Goal: Transaction & Acquisition: Download file/media

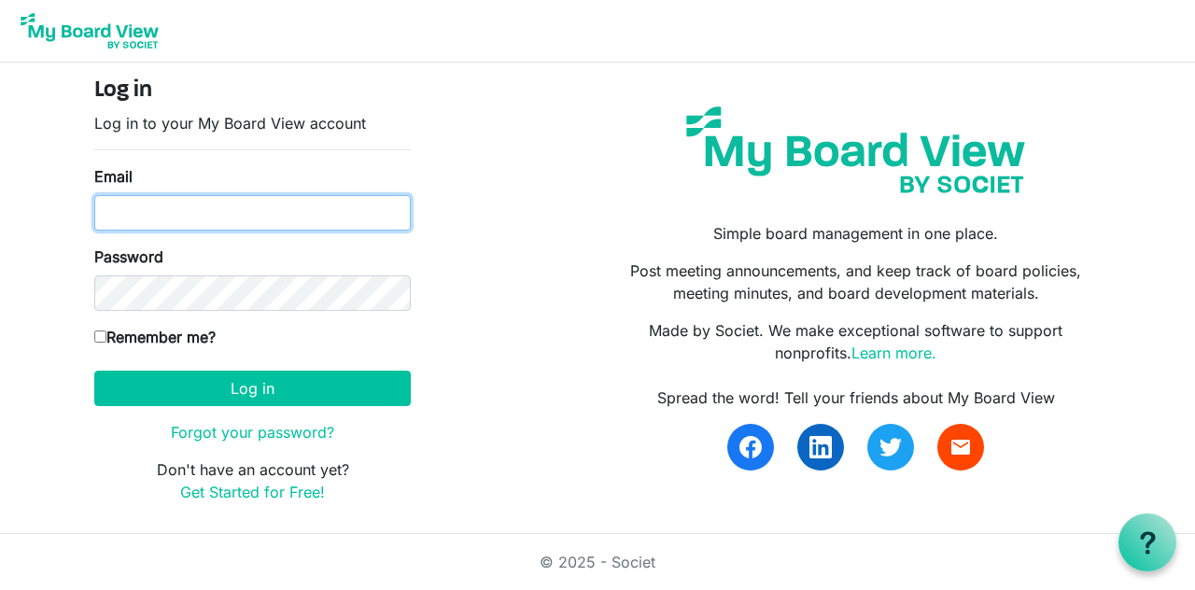
click at [110, 209] on input "Email" at bounding box center [252, 212] width 316 height 35
type input "[EMAIL_ADDRESS][DOMAIN_NAME]"
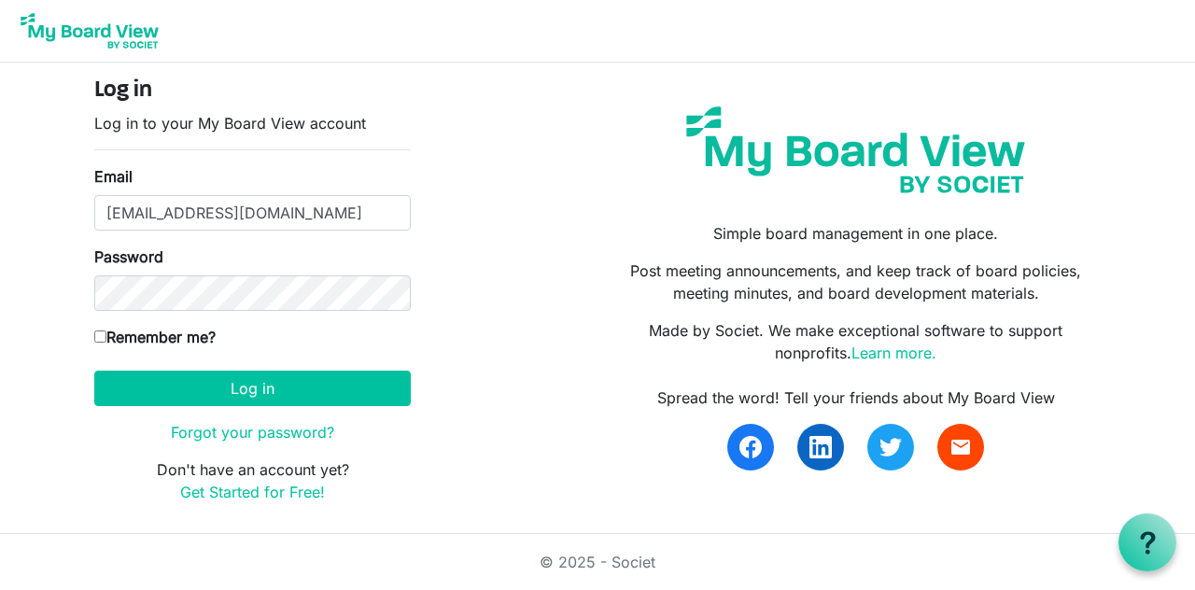
click at [94, 371] on button "Log in" at bounding box center [252, 388] width 316 height 35
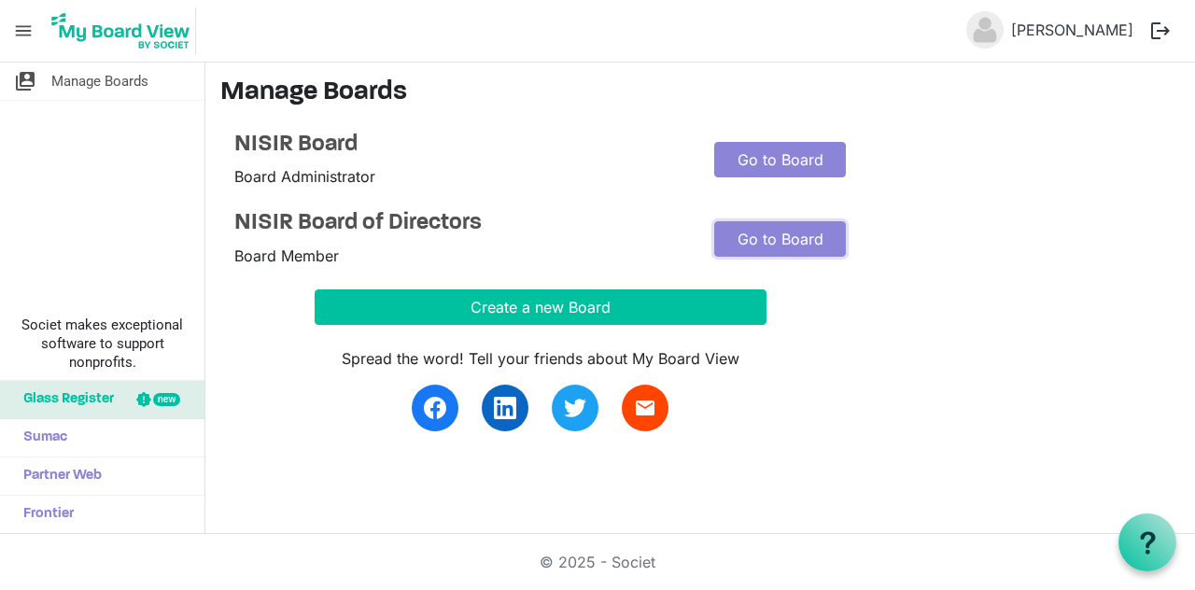
click at [765, 241] on link "Go to Board" at bounding box center [780, 238] width 132 height 35
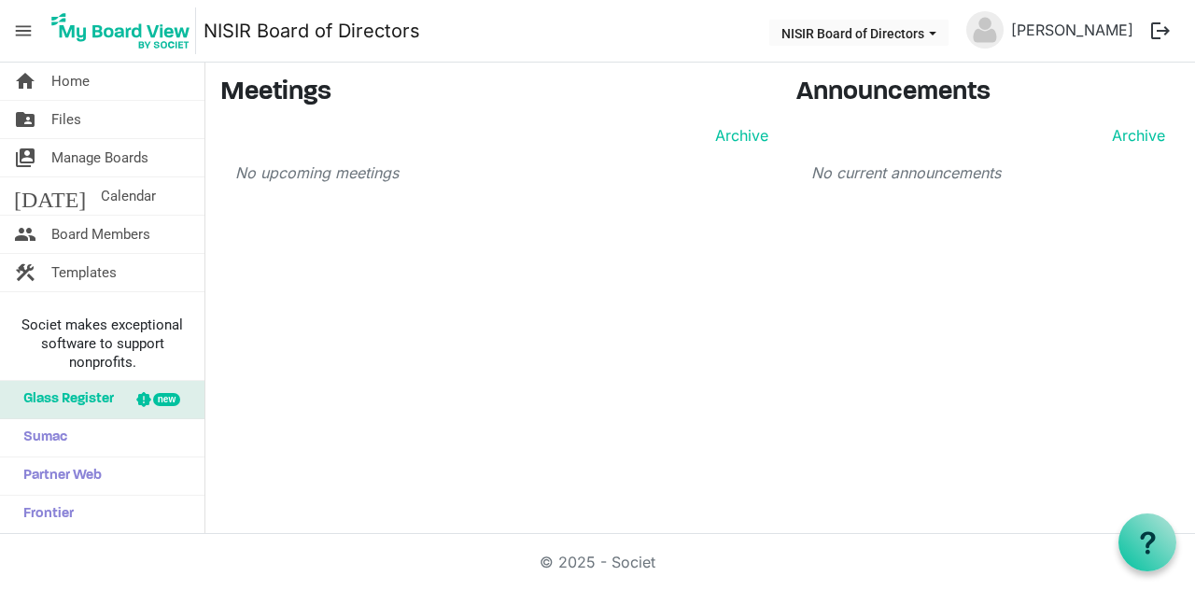
click at [91, 165] on span "Manage Boards" at bounding box center [99, 157] width 97 height 37
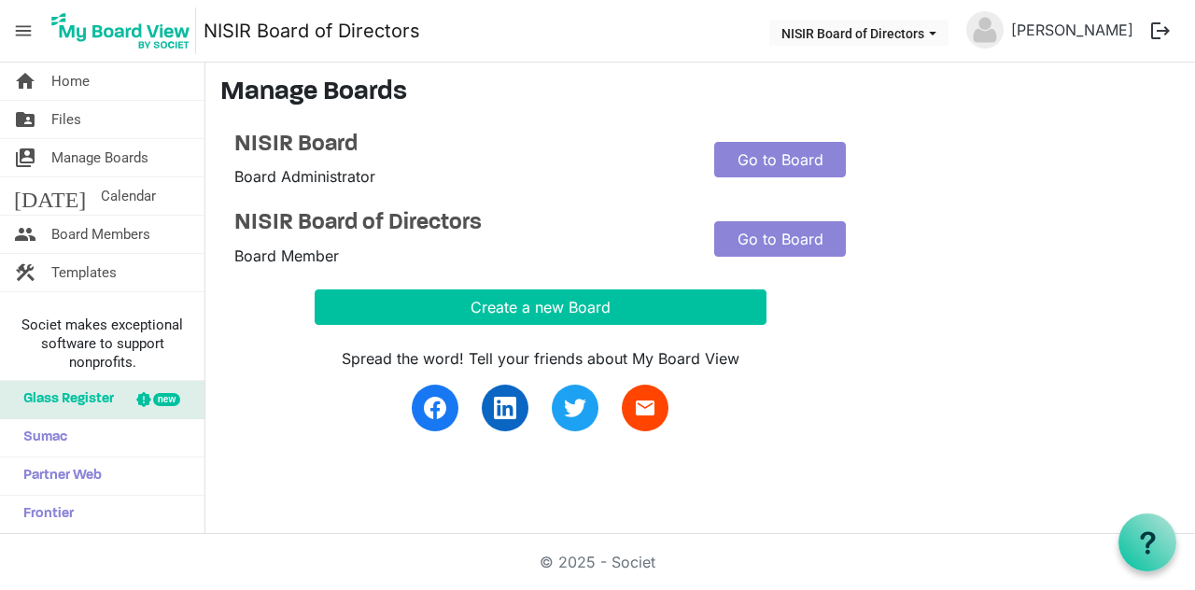
click at [62, 119] on span "Files" at bounding box center [66, 119] width 30 height 37
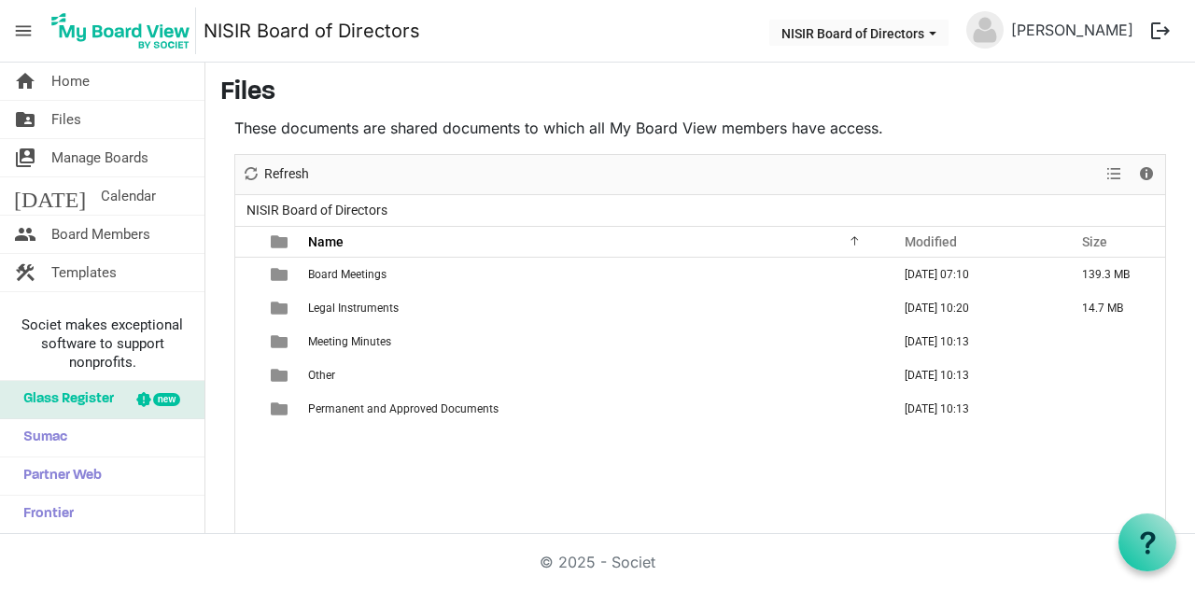
click at [333, 314] on td "Legal Instruments" at bounding box center [593, 308] width 582 height 34
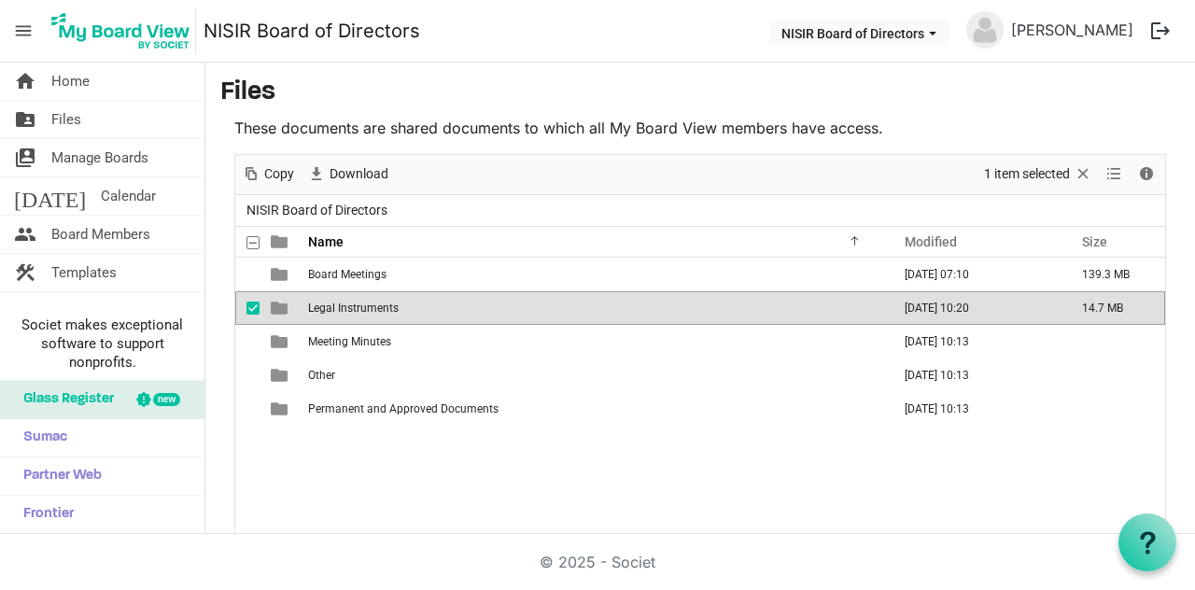
click at [347, 286] on td "Board Meetings" at bounding box center [593, 275] width 582 height 34
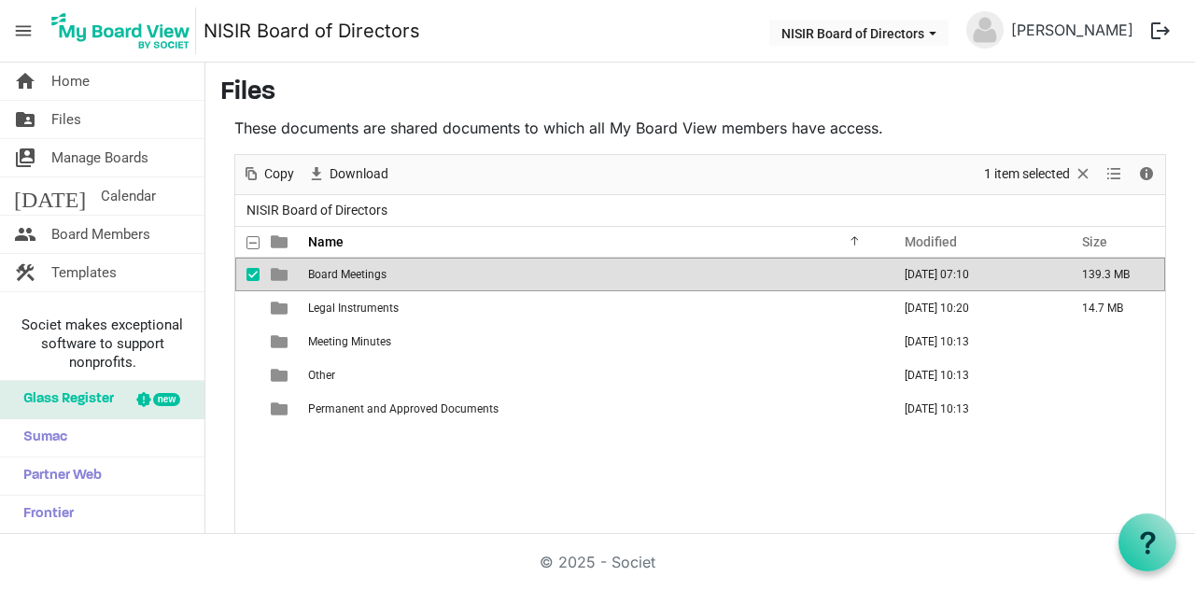
click at [341, 311] on span "Legal Instruments" at bounding box center [353, 307] width 91 height 13
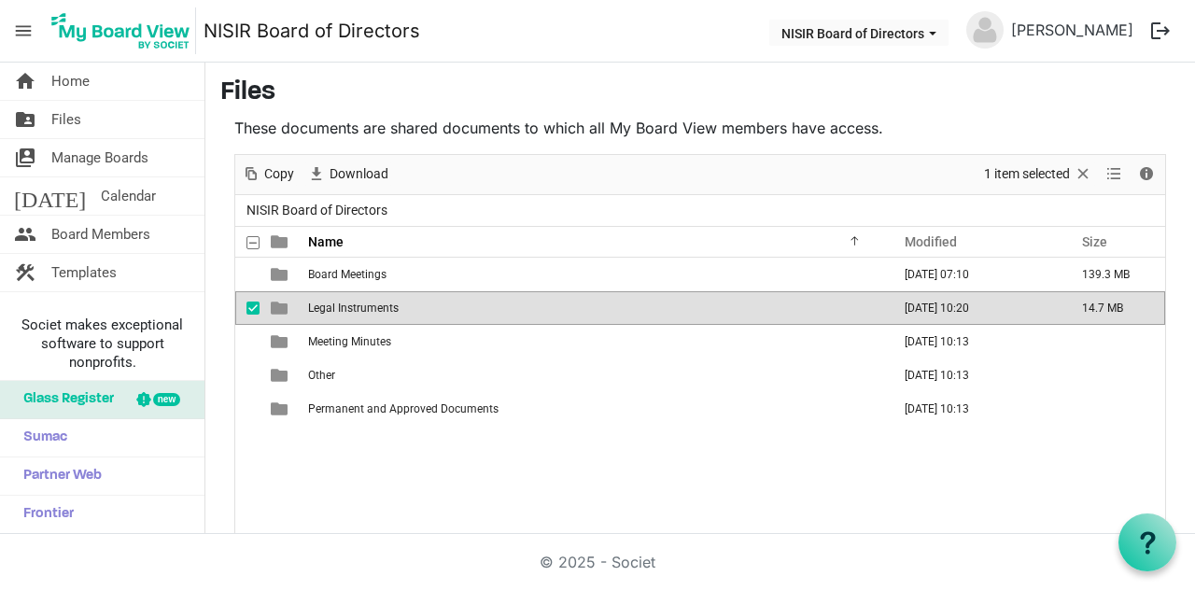
click at [345, 322] on td "Legal Instruments" at bounding box center [593, 308] width 582 height 34
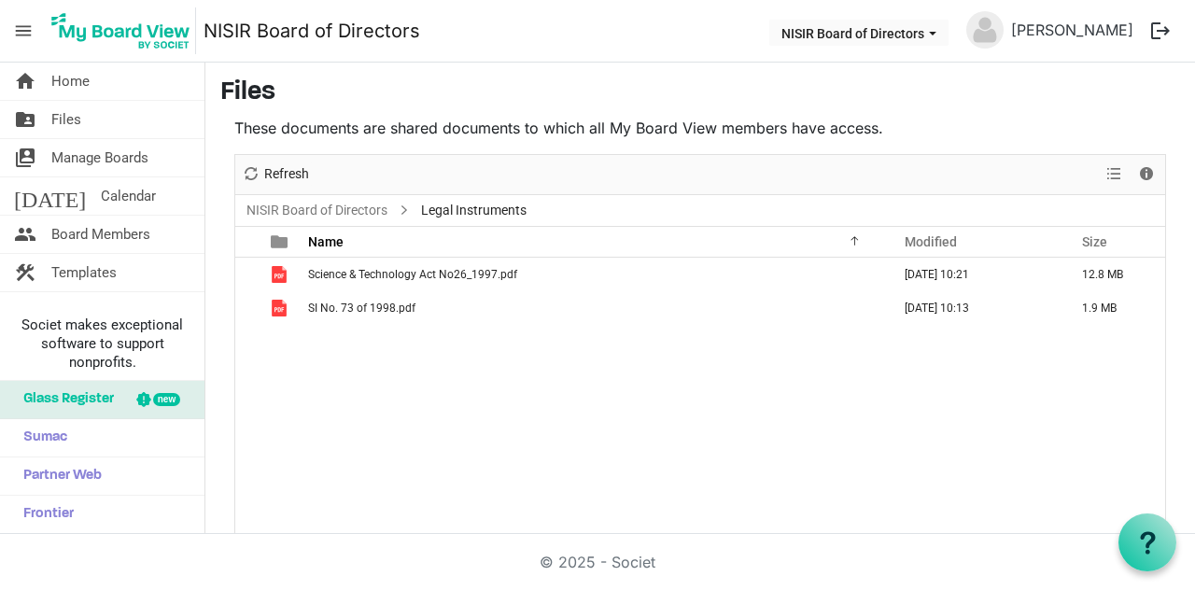
click at [322, 287] on td "Science & Technology Act No26_1997.pdf" at bounding box center [593, 275] width 582 height 34
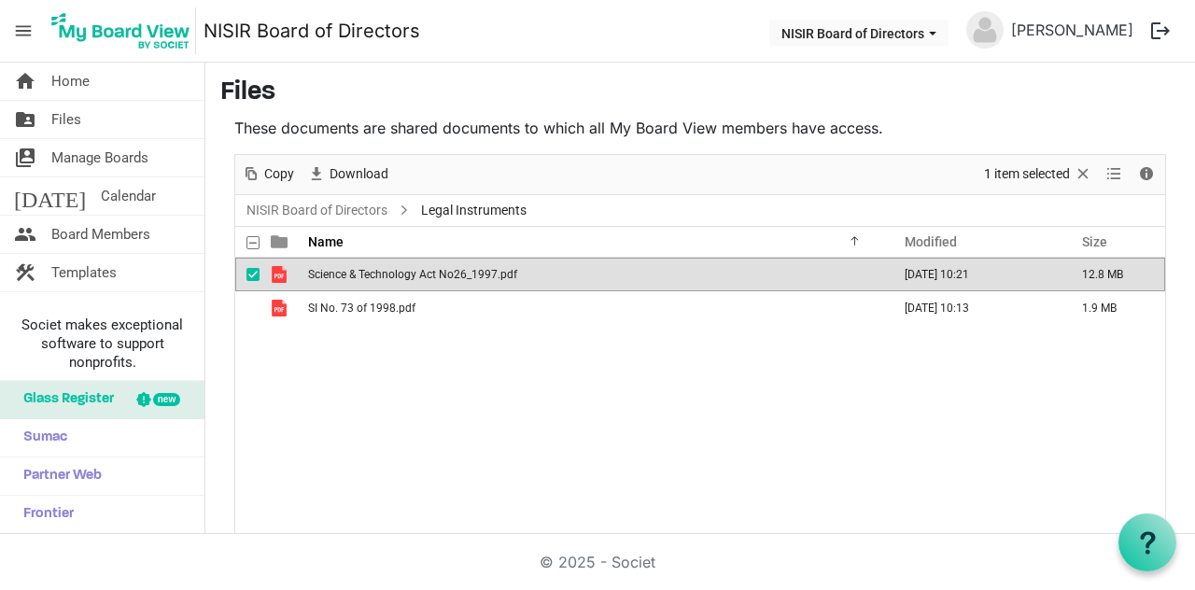
click at [326, 287] on td "Science & Technology Act No26_1997.pdf" at bounding box center [593, 275] width 582 height 34
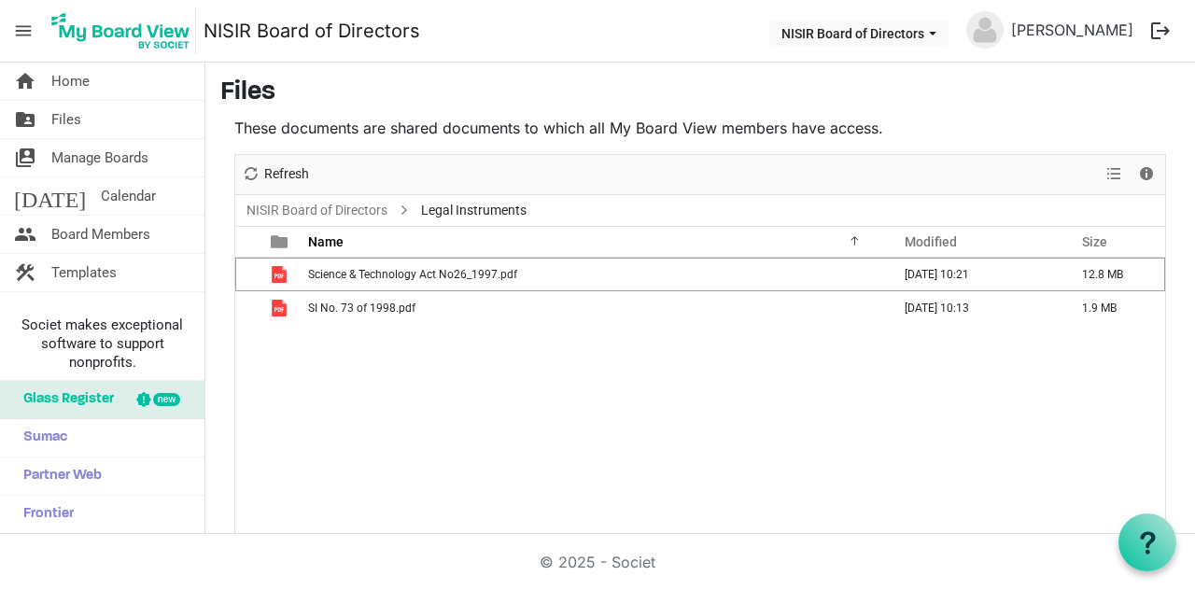
click at [346, 268] on span "Science & Technology Act No26_1997.pdf" at bounding box center [412, 274] width 209 height 13
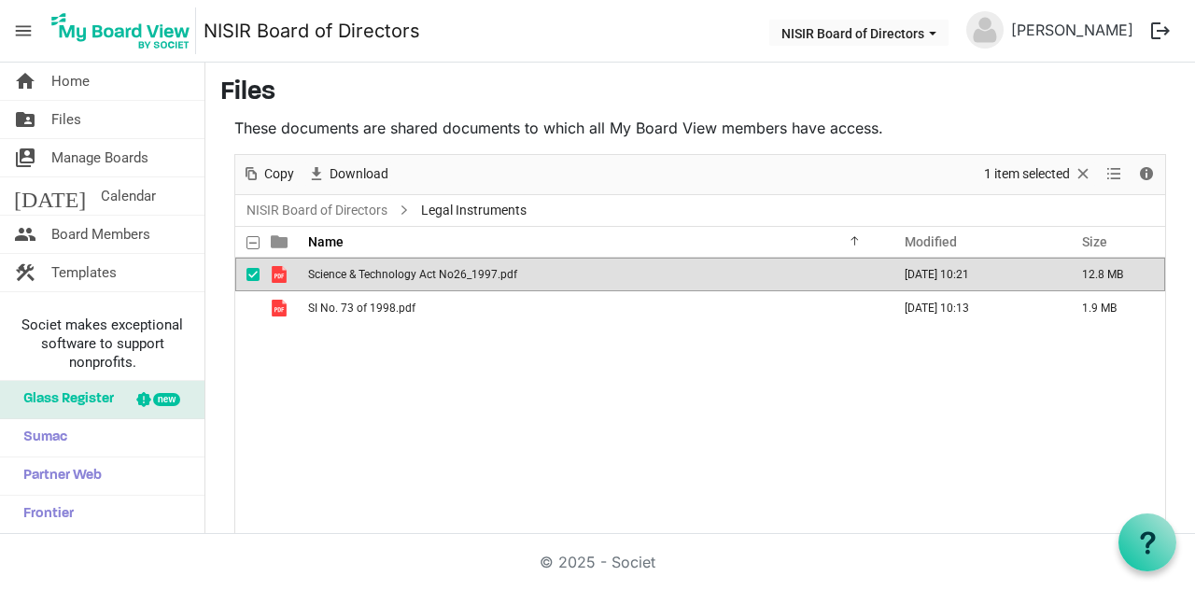
click at [358, 280] on td "Science & Technology Act No26_1997.pdf" at bounding box center [593, 275] width 582 height 34
click at [384, 291] on td "SI No. 73 of 1998.pdf" at bounding box center [593, 308] width 582 height 34
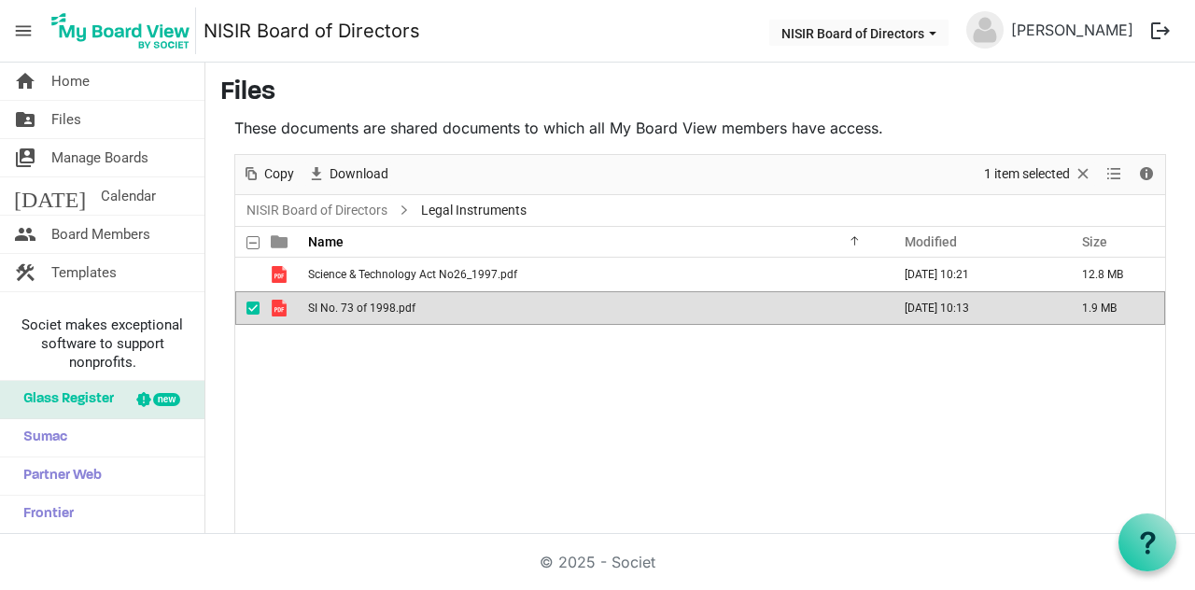
click at [403, 269] on span "Science & Technology Act No26_1997.pdf" at bounding box center [412, 274] width 209 height 13
